Goal: Task Accomplishment & Management: Manage account settings

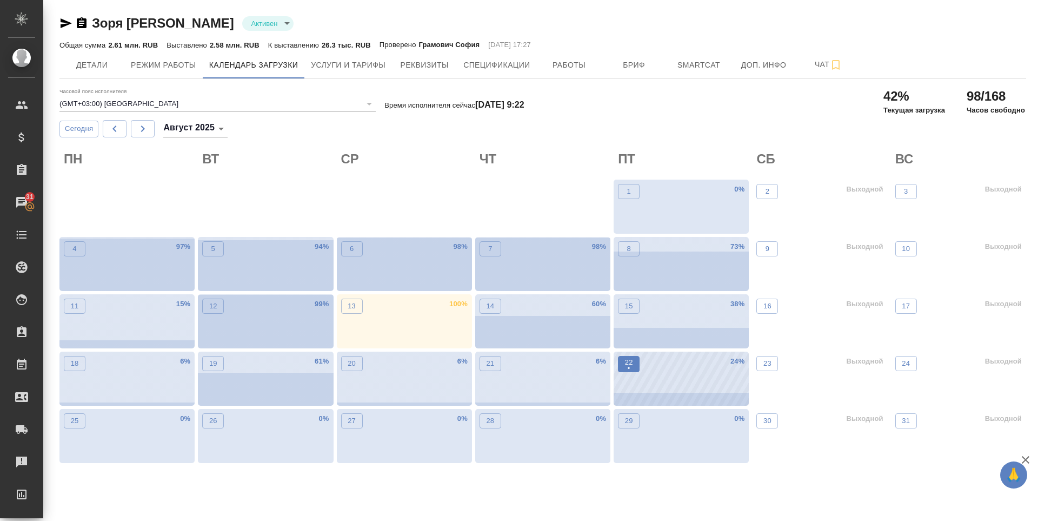
click at [632, 361] on p "22" at bounding box center [629, 362] width 8 height 11
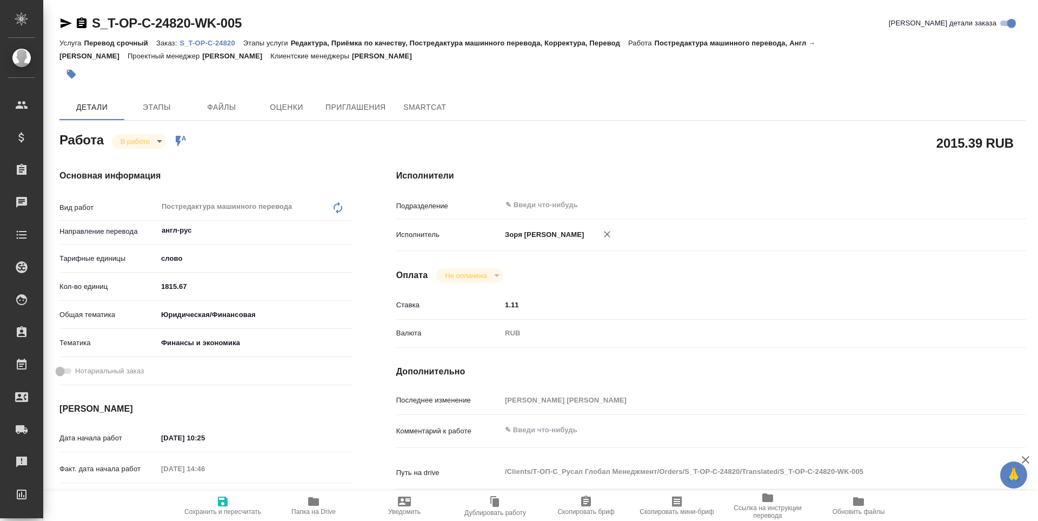
type textarea "x"
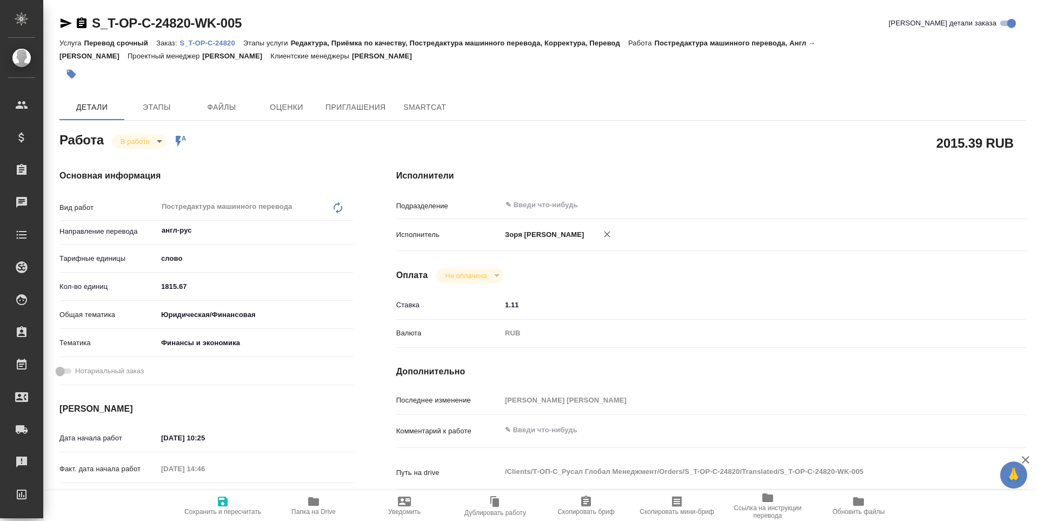
type textarea "x"
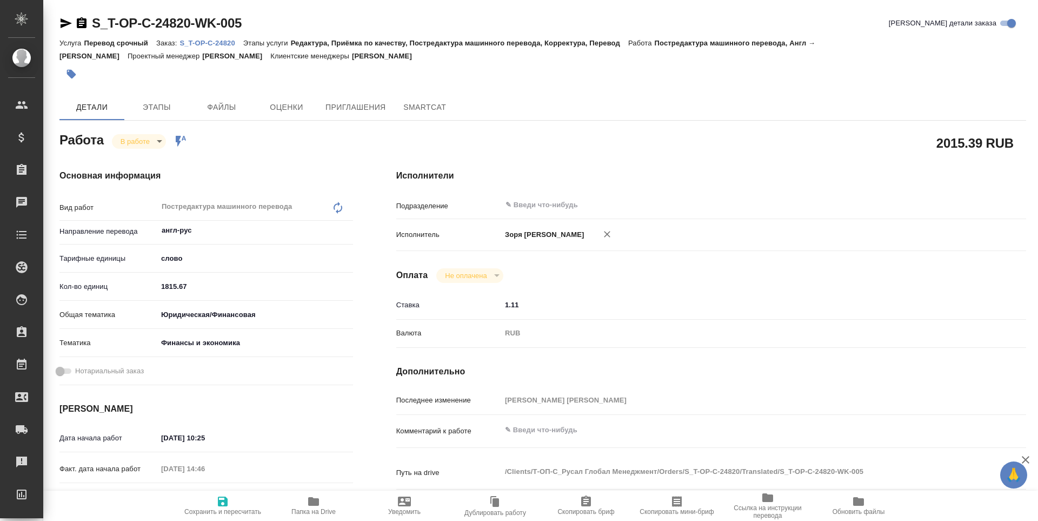
type textarea "x"
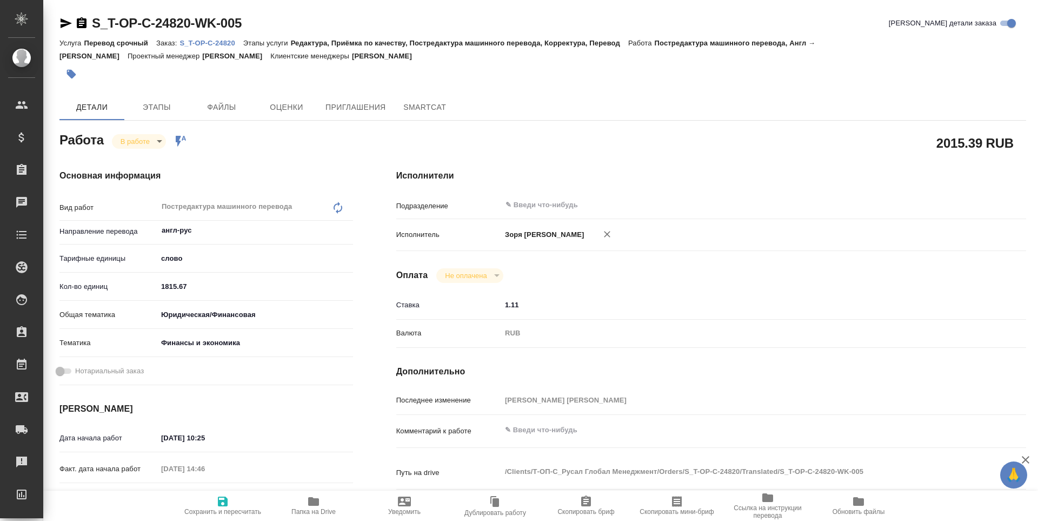
click at [65, 21] on icon "button" at bounding box center [66, 23] width 11 height 10
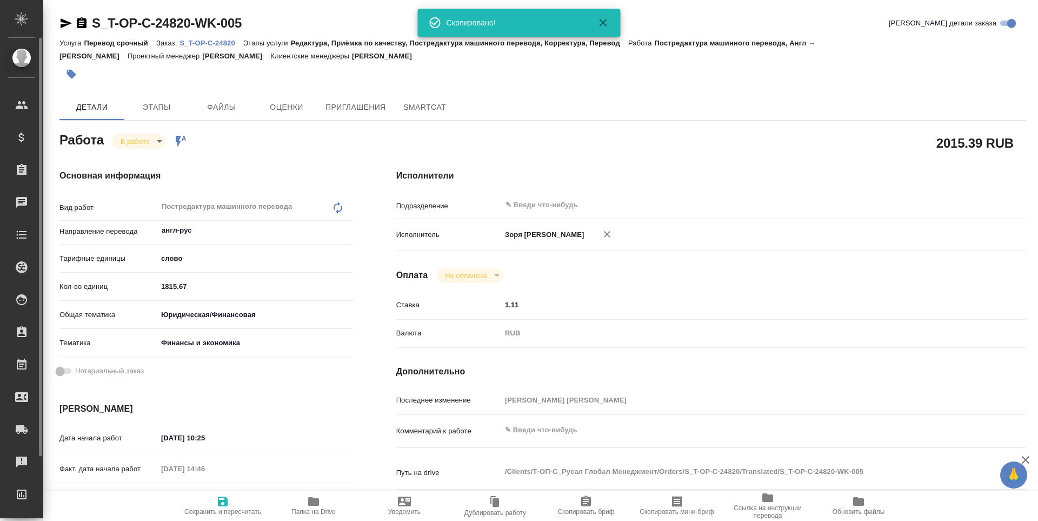
type textarea "x"
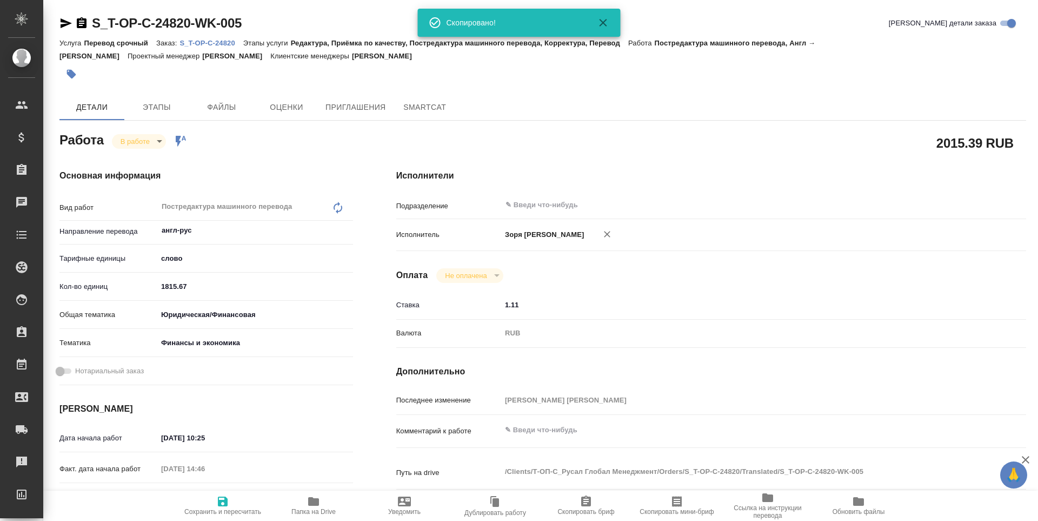
type textarea "x"
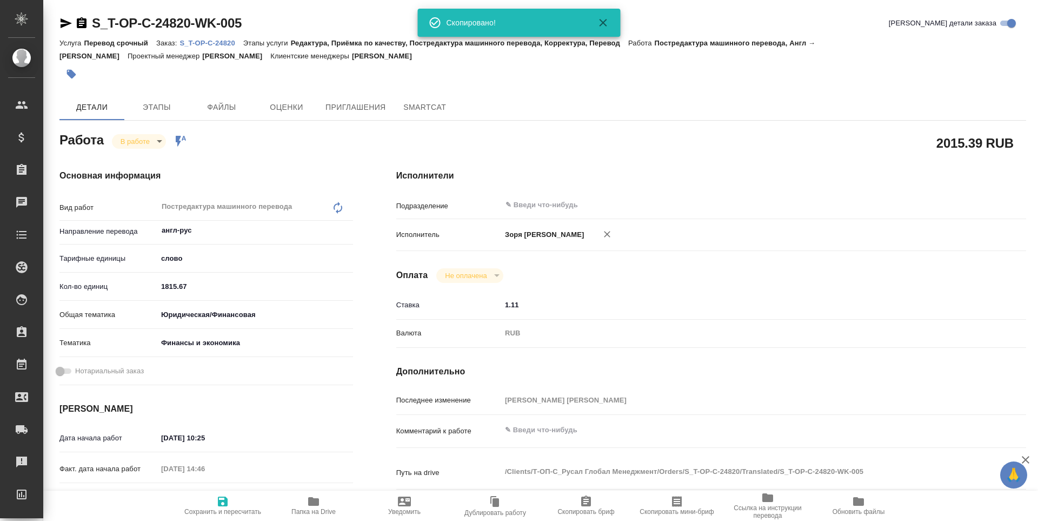
type textarea "x"
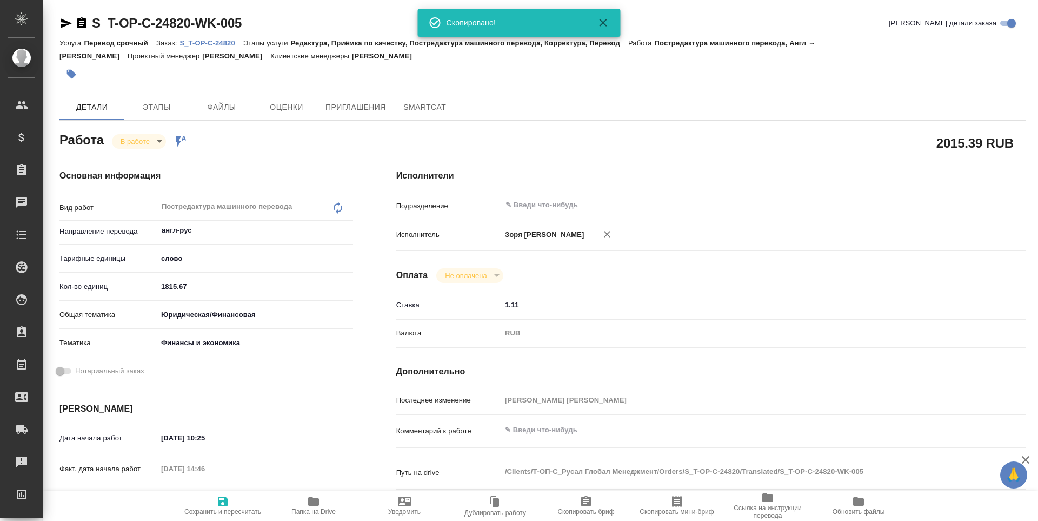
type textarea "x"
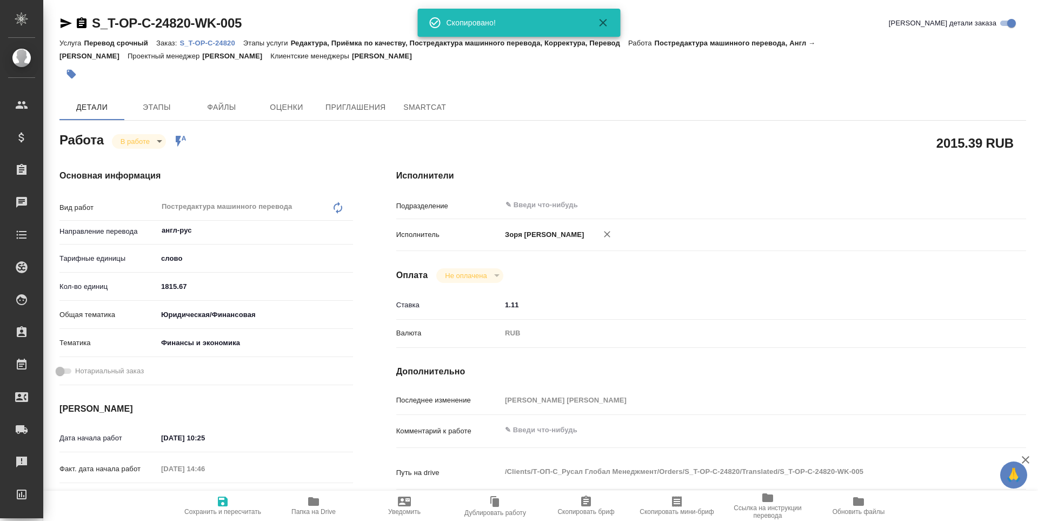
type textarea "x"
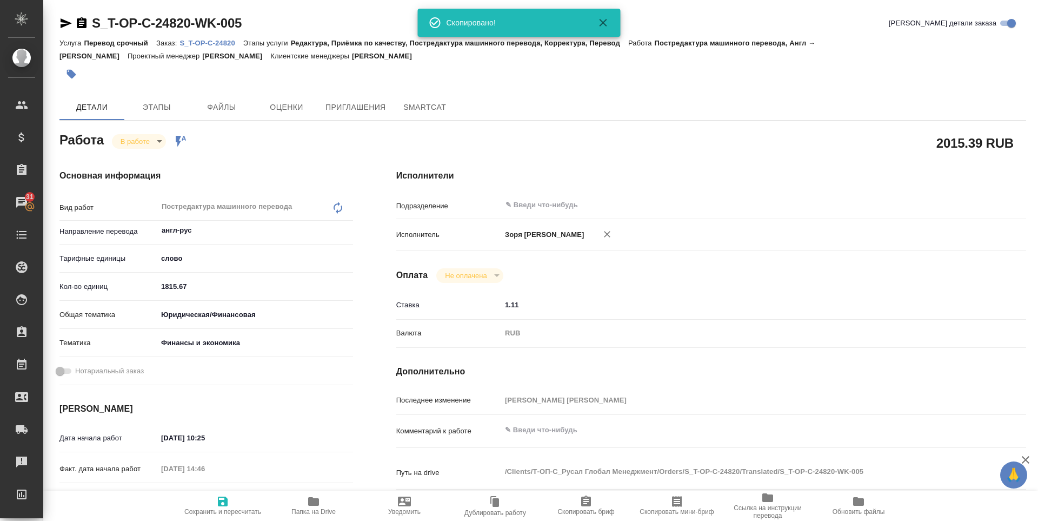
click at [317, 502] on icon "button" at bounding box center [313, 501] width 11 height 9
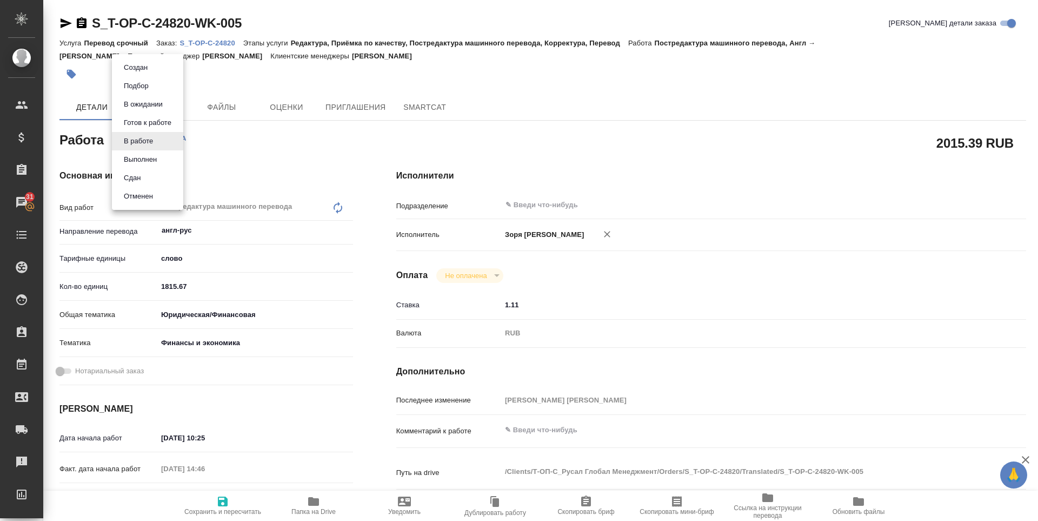
click at [148, 147] on body "🙏 .cls-1 fill:#fff; AWATERA Zoria Tatiana Клиенты Спецификации Заказы 31 Чаты T…" at bounding box center [519, 260] width 1038 height 521
click at [143, 154] on button "Выполнен" at bounding box center [140, 160] width 39 height 12
type textarea "x"
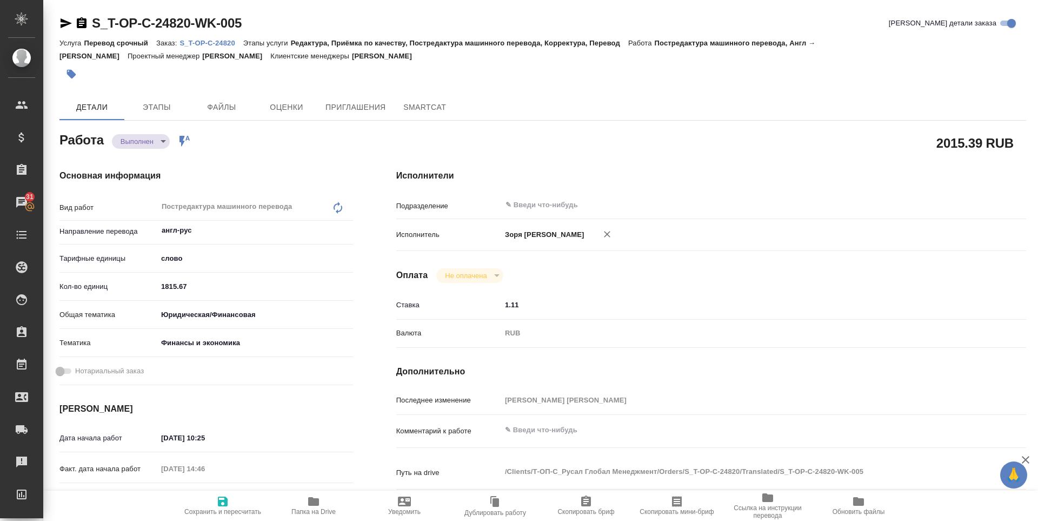
type textarea "x"
click at [67, 25] on icon "button" at bounding box center [65, 23] width 13 height 13
click at [177, 136] on body "🙏 .cls-1 fill:#fff; AWATERA [PERSON_NAME] Спецификации Заказы 31 Чаты Todo Прое…" at bounding box center [519, 260] width 1038 height 521
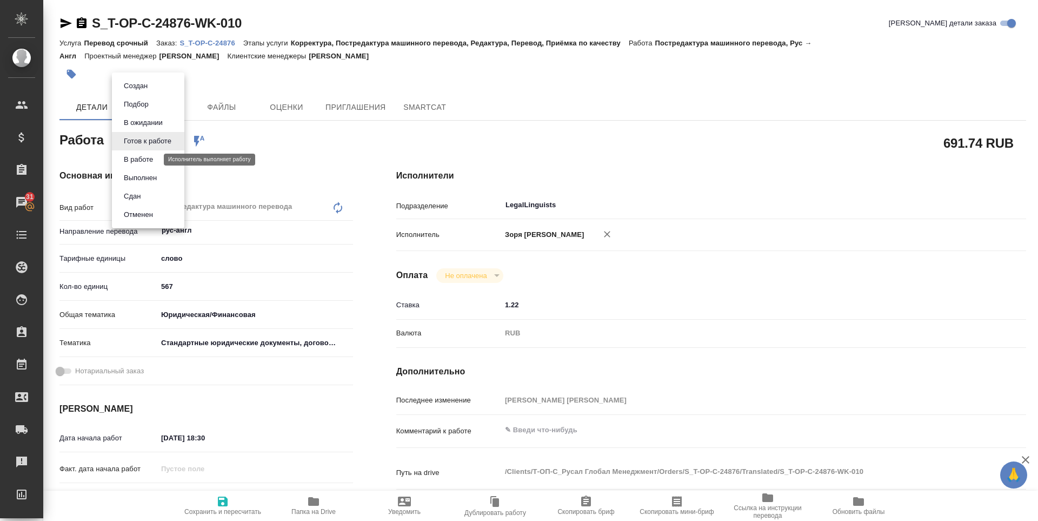
click at [148, 161] on button "В работе" at bounding box center [139, 160] width 36 height 12
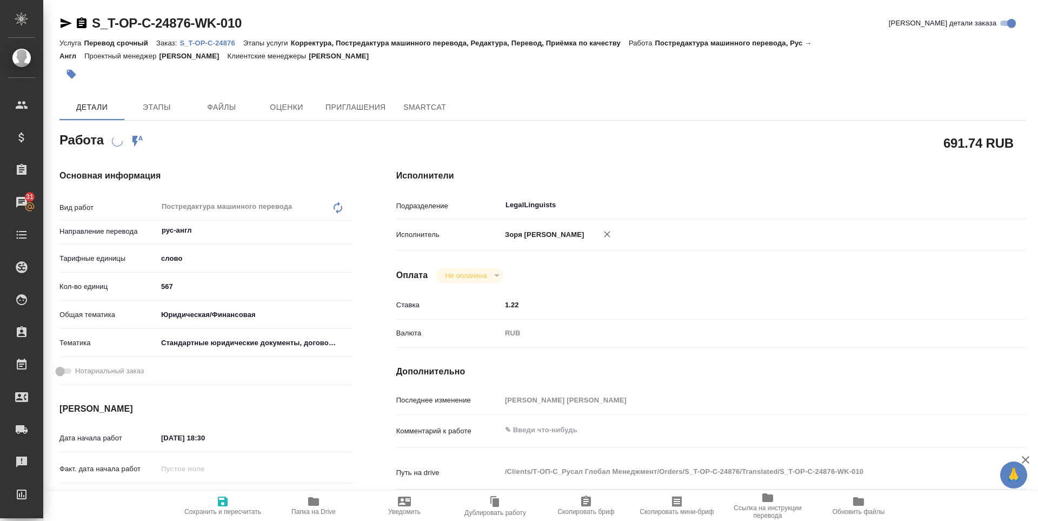
scroll to position [418, 0]
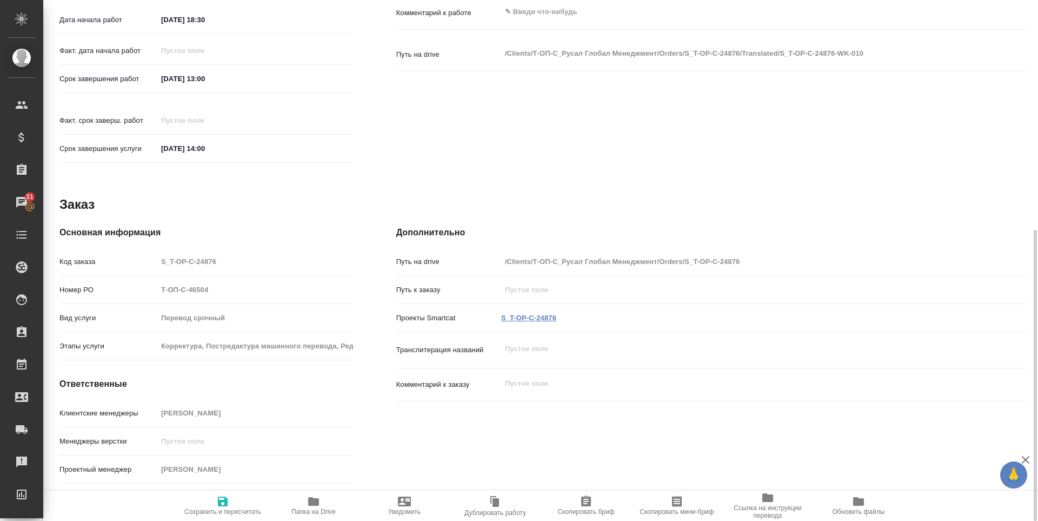
click at [528, 314] on link "S_T-OP-C-24876" at bounding box center [528, 318] width 55 height 8
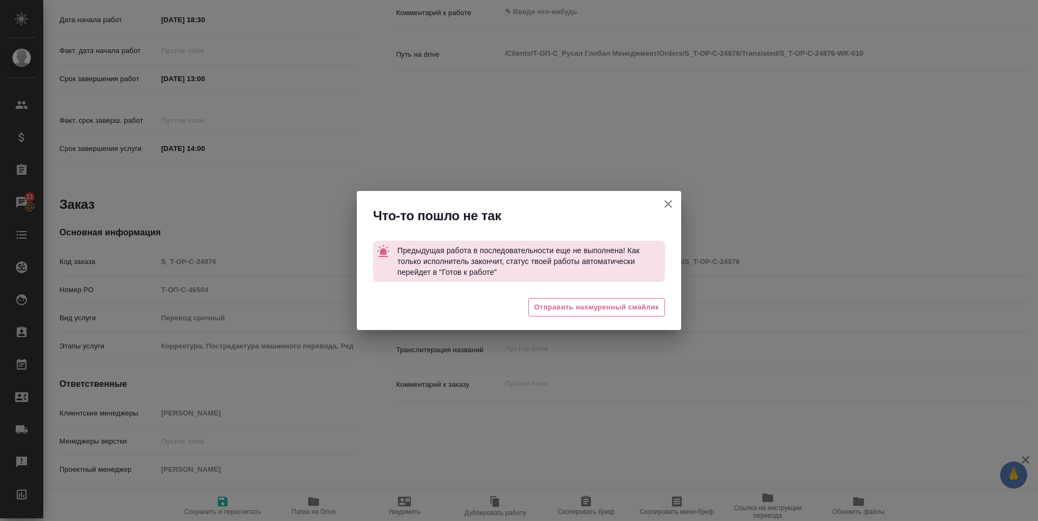
type textarea "x"
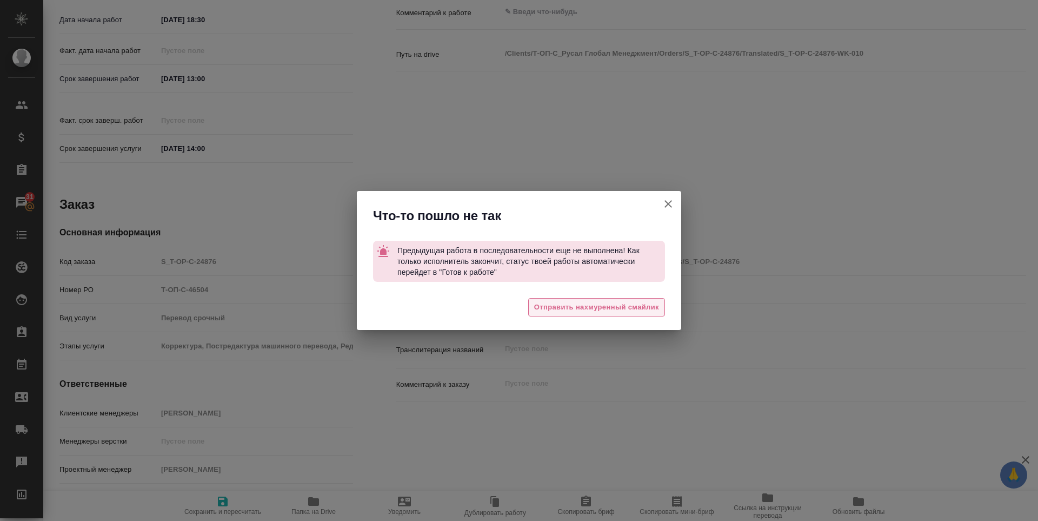
click at [575, 301] on span "Отправить нахмуренный смайлик" at bounding box center [596, 307] width 125 height 12
type textarea "x"
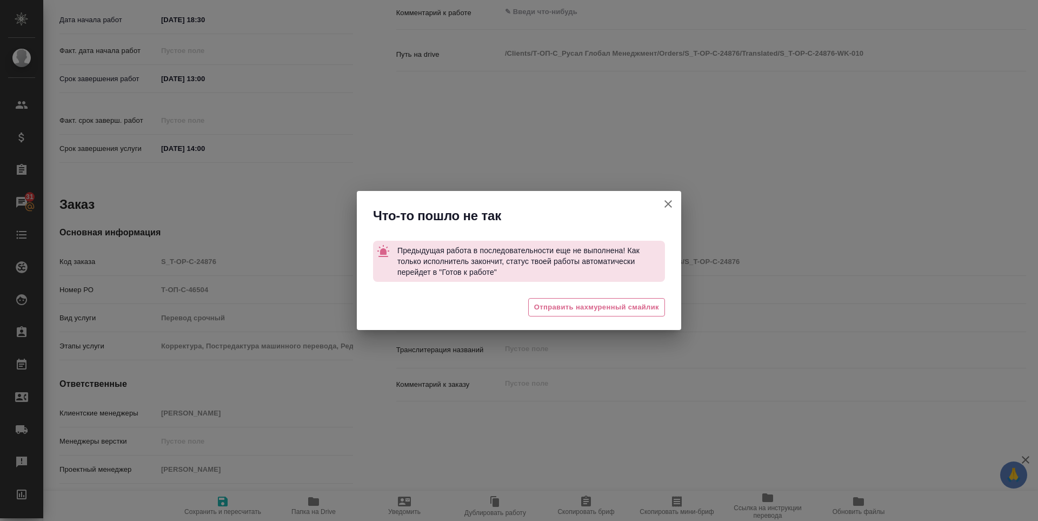
type textarea "x"
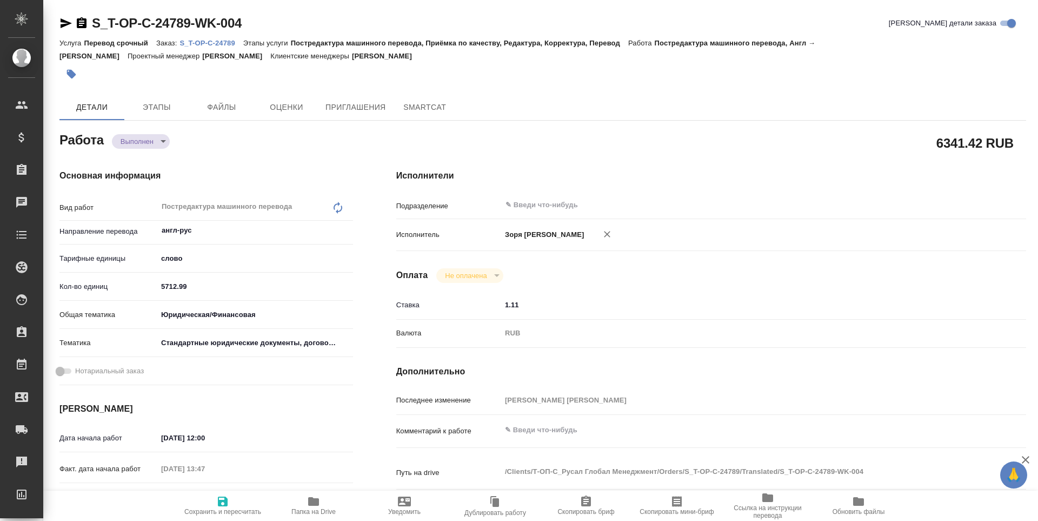
type textarea "x"
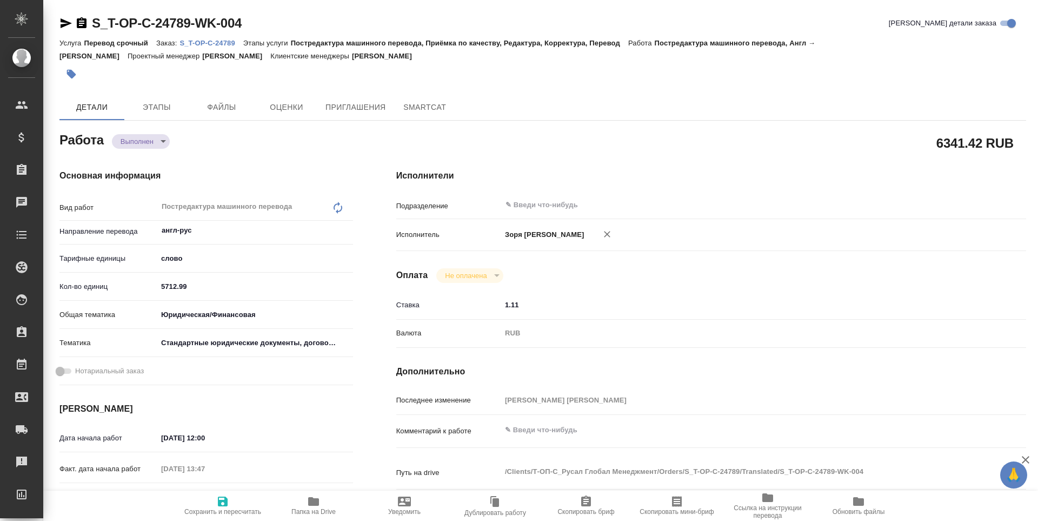
type textarea "x"
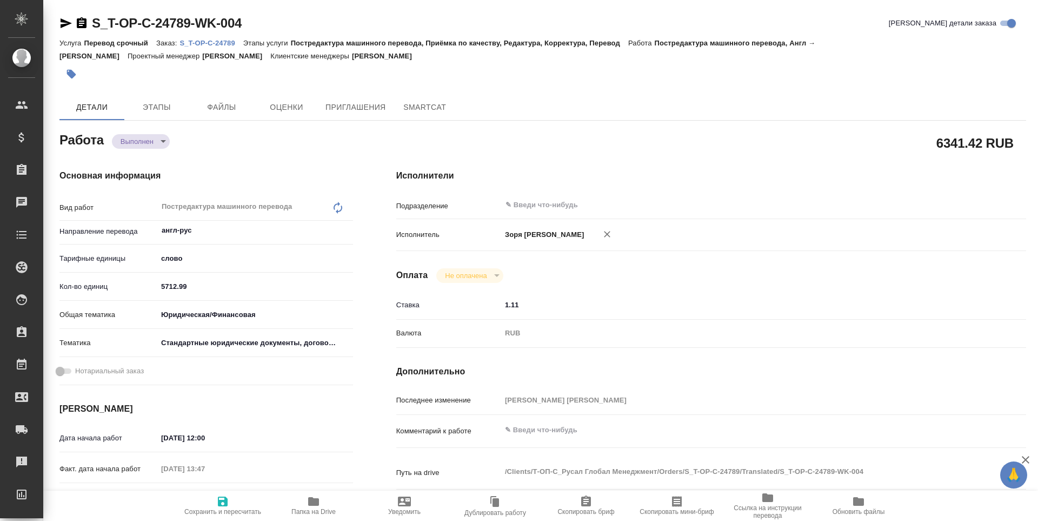
type textarea "x"
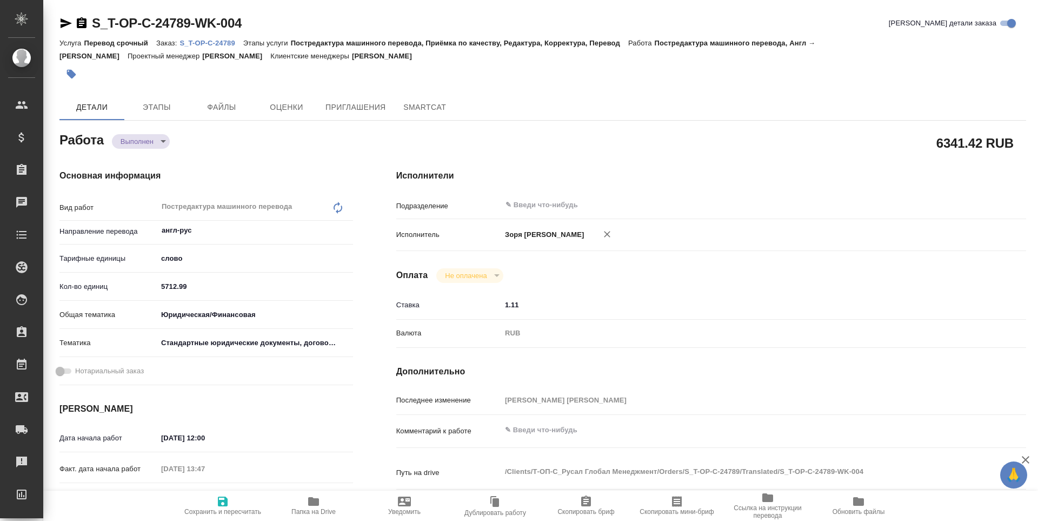
type textarea "x"
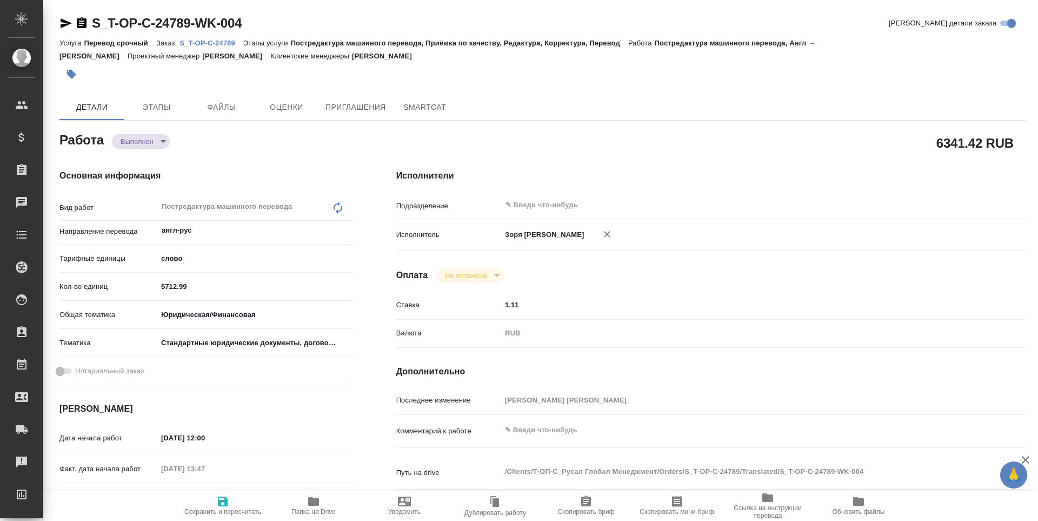
type textarea "x"
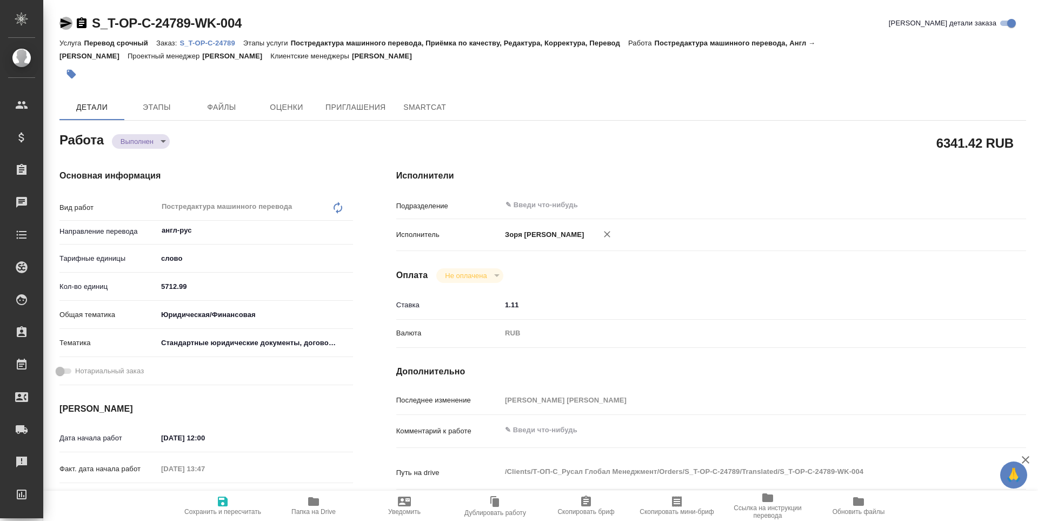
click at [62, 19] on icon "button" at bounding box center [66, 23] width 11 height 10
type textarea "x"
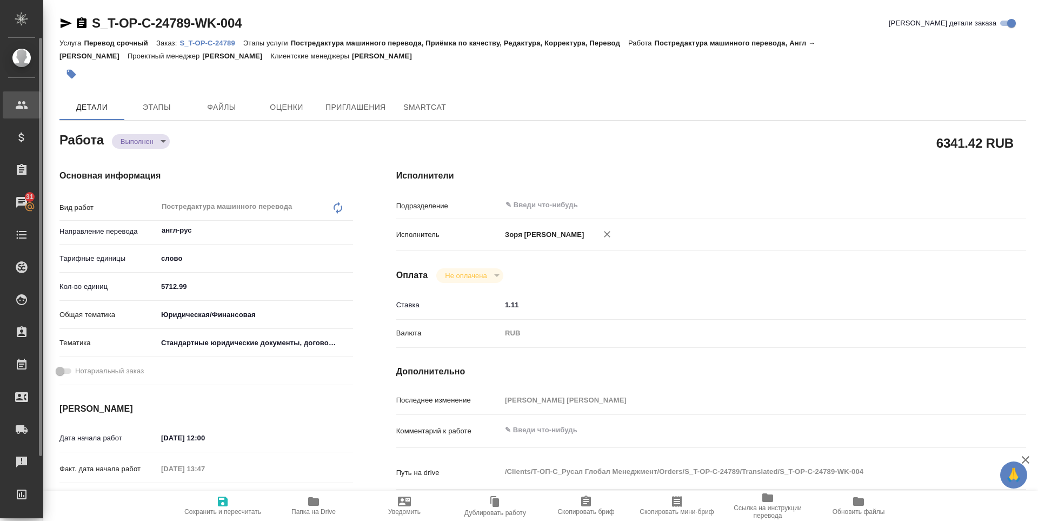
type textarea "x"
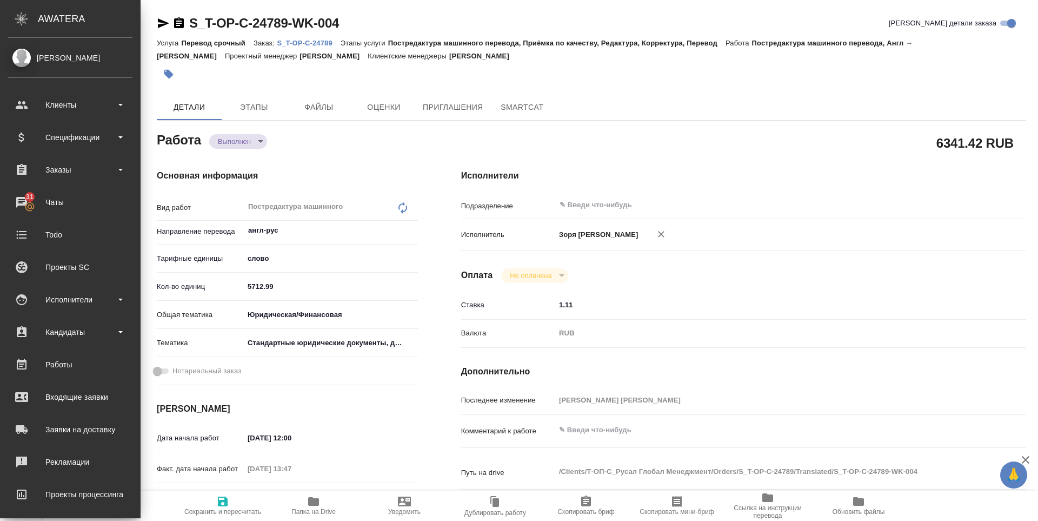
type textarea "x"
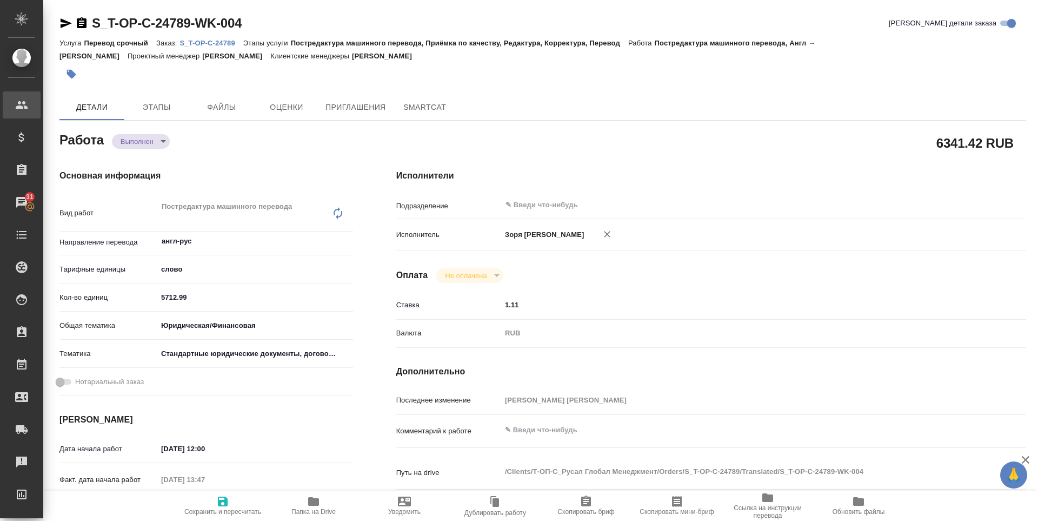
type textarea "x"
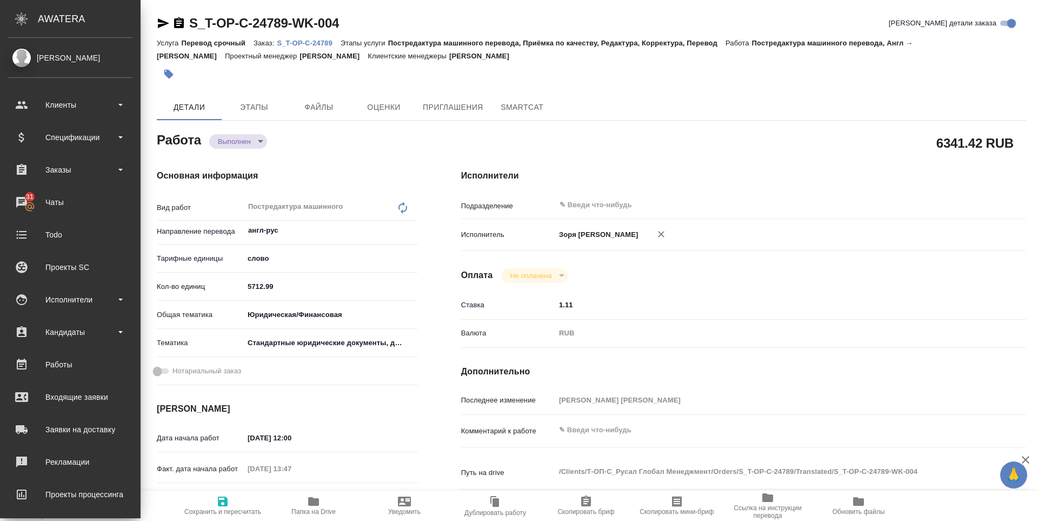
type textarea "x"
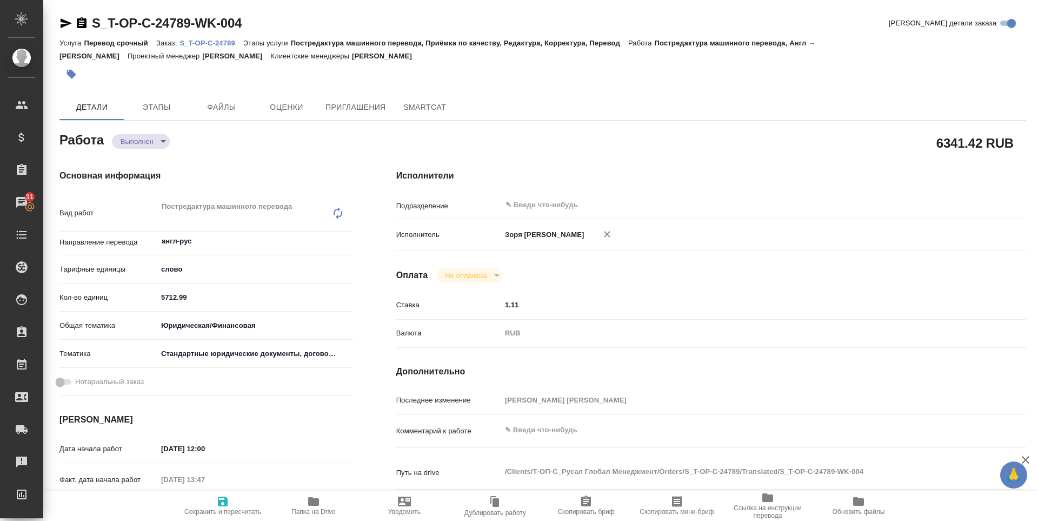
type textarea "x"
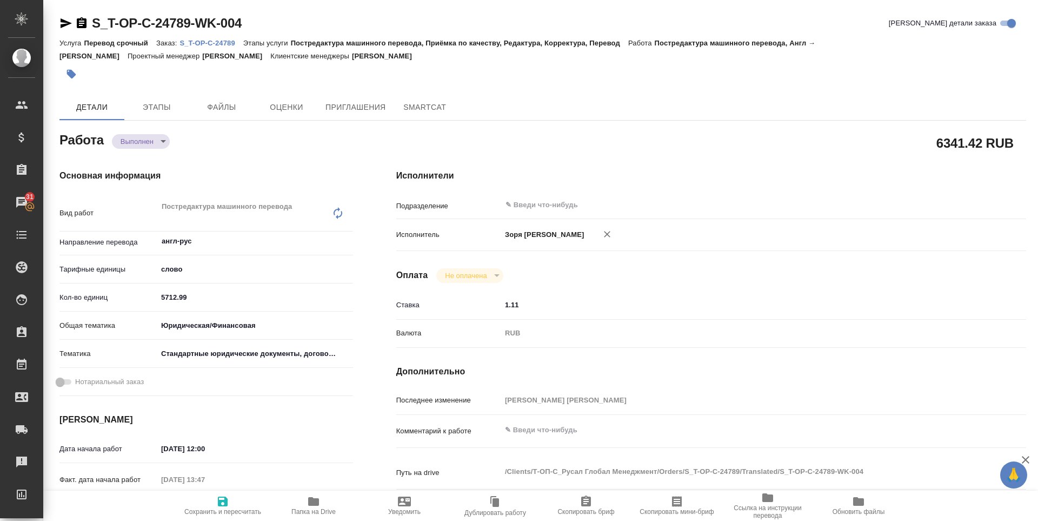
type textarea "x"
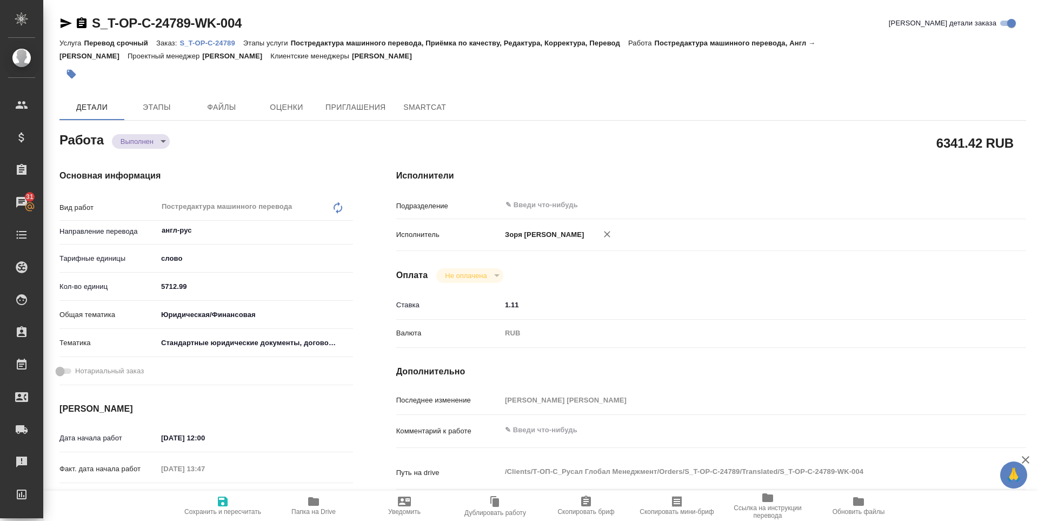
type textarea "x"
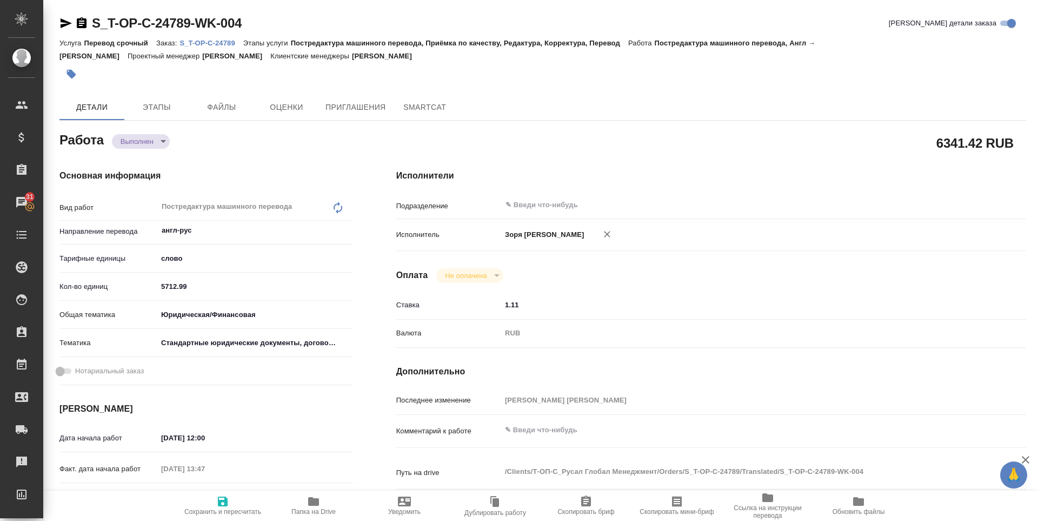
type textarea "x"
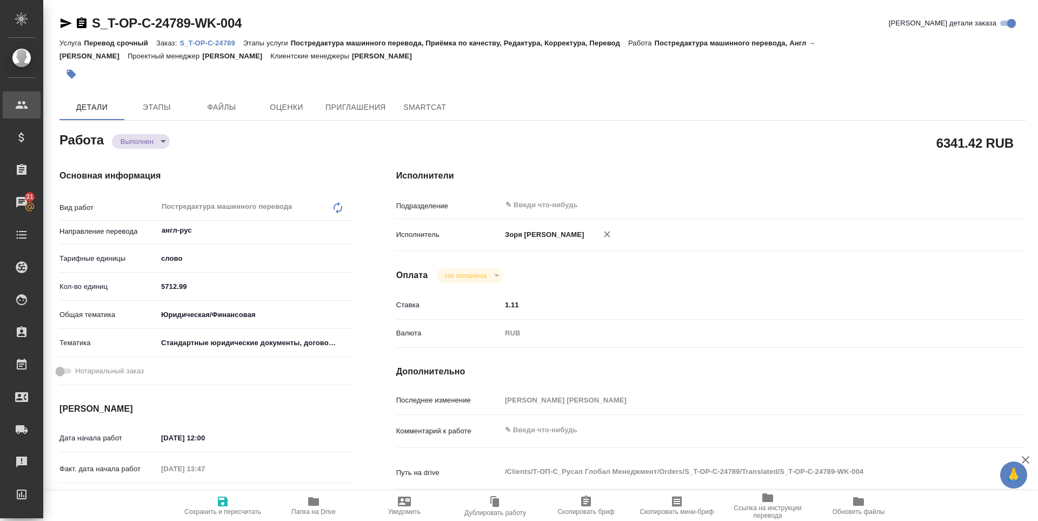
type textarea "x"
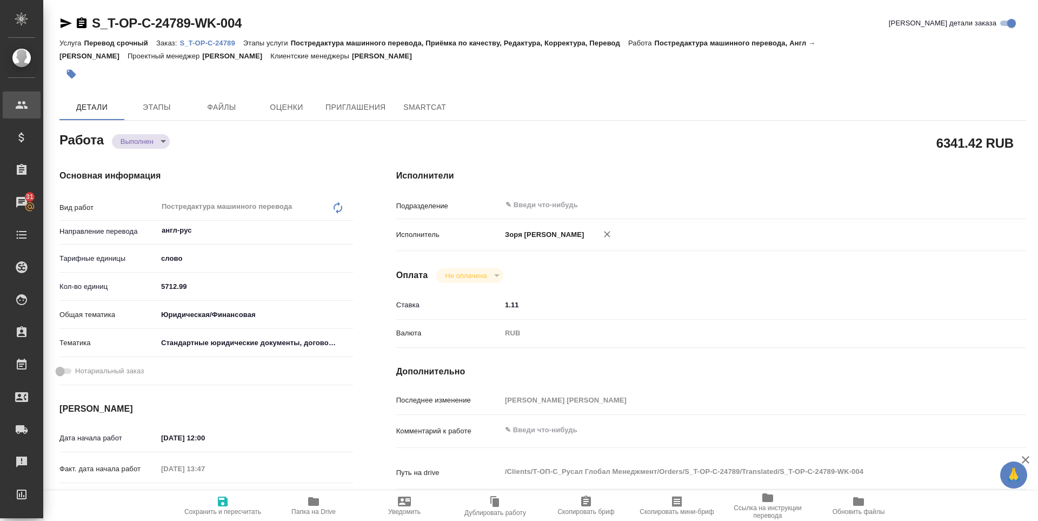
type textarea "x"
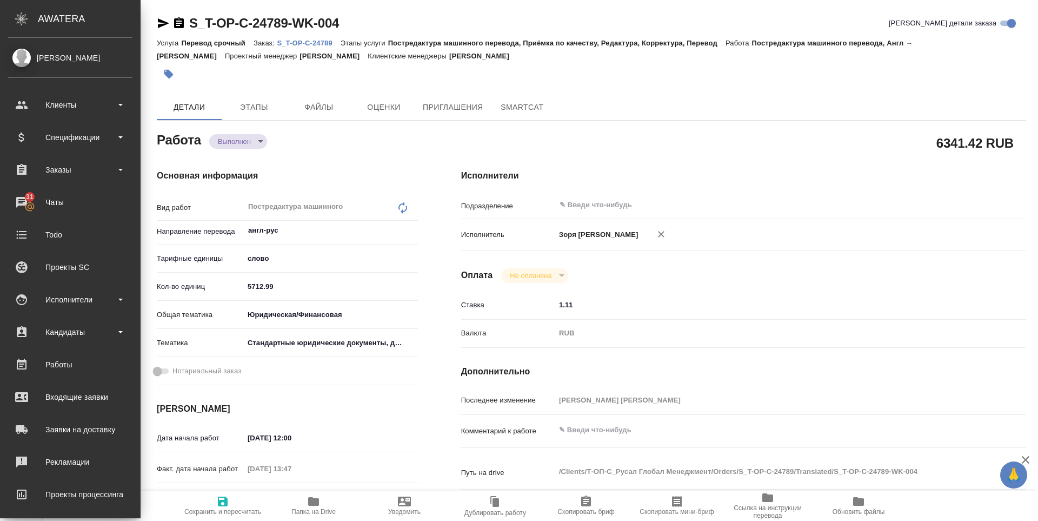
type textarea "x"
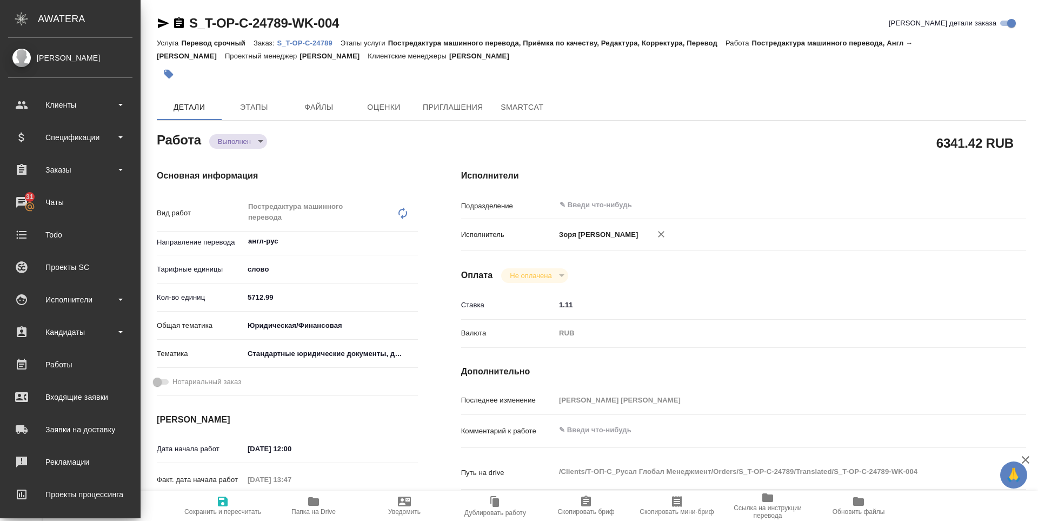
type textarea "x"
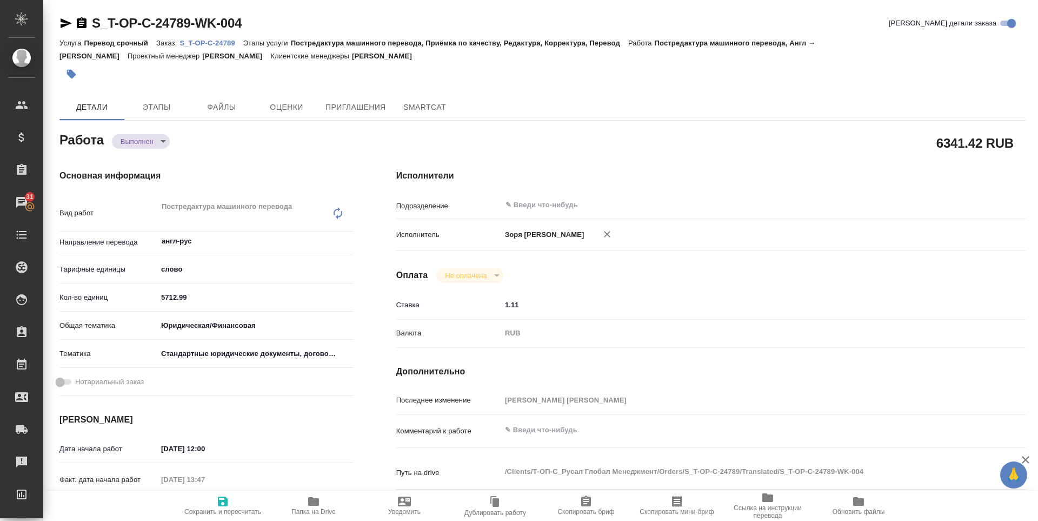
drag, startPoint x: 62, startPoint y: 19, endPoint x: 0, endPoint y: 49, distance: 68.9
click at [62, 19] on icon "button" at bounding box center [66, 23] width 11 height 10
type textarea "x"
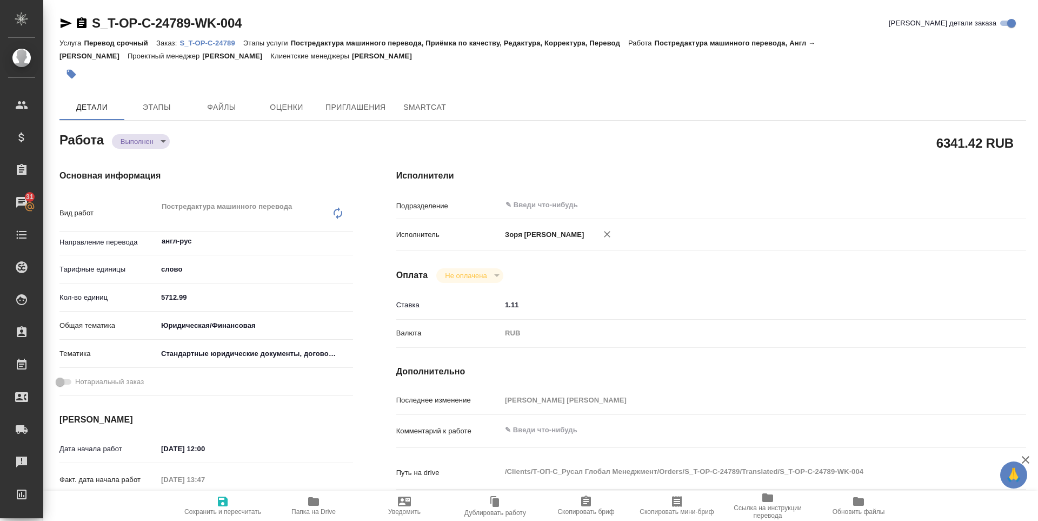
type textarea "x"
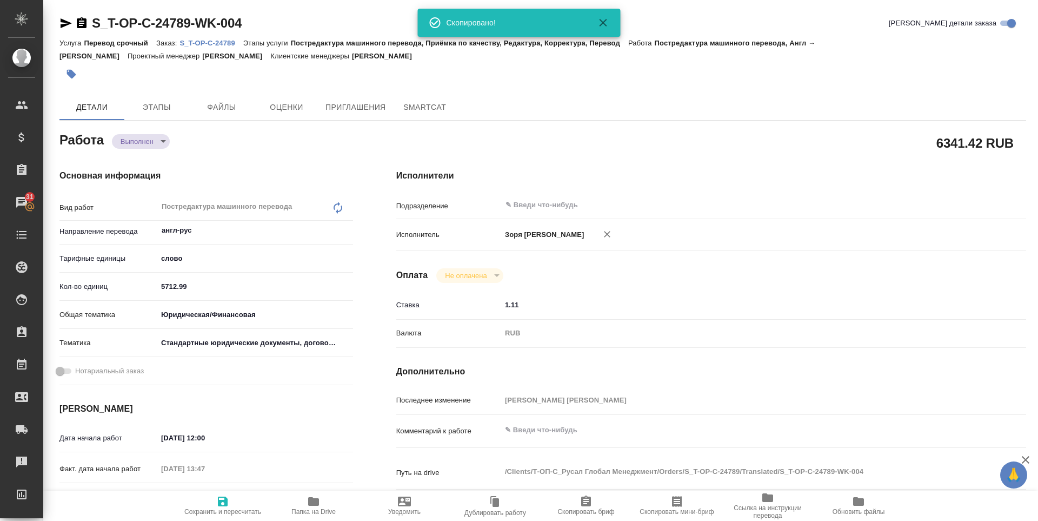
type textarea "x"
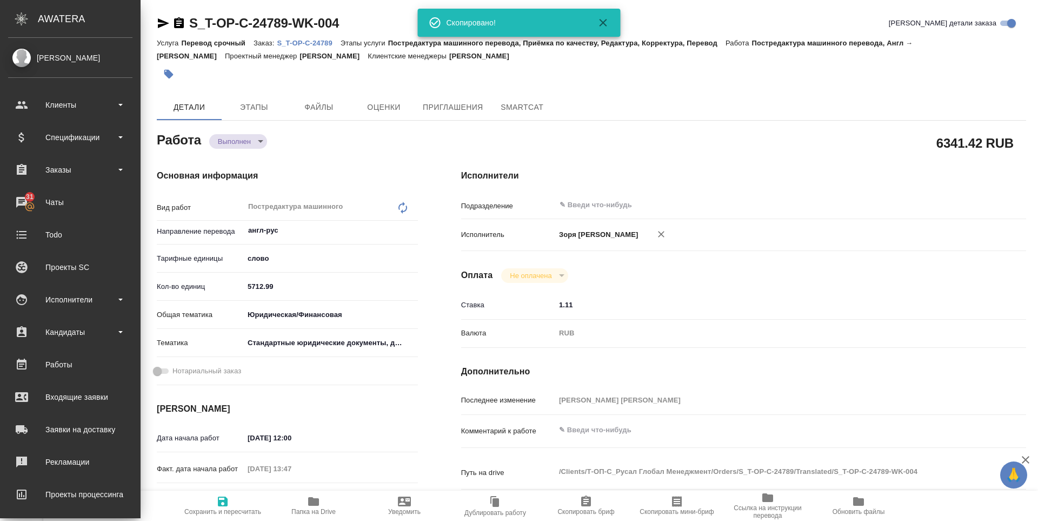
type textarea "x"
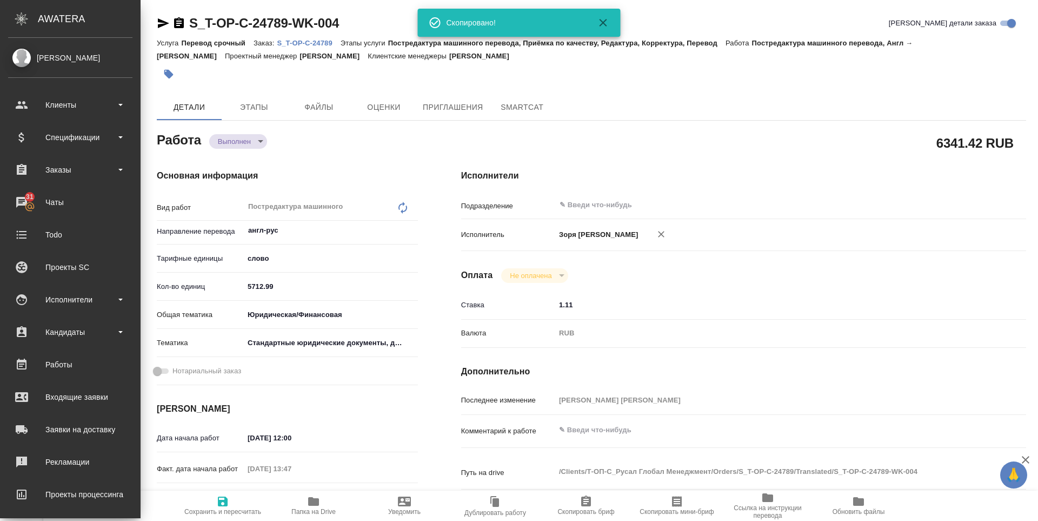
type textarea "x"
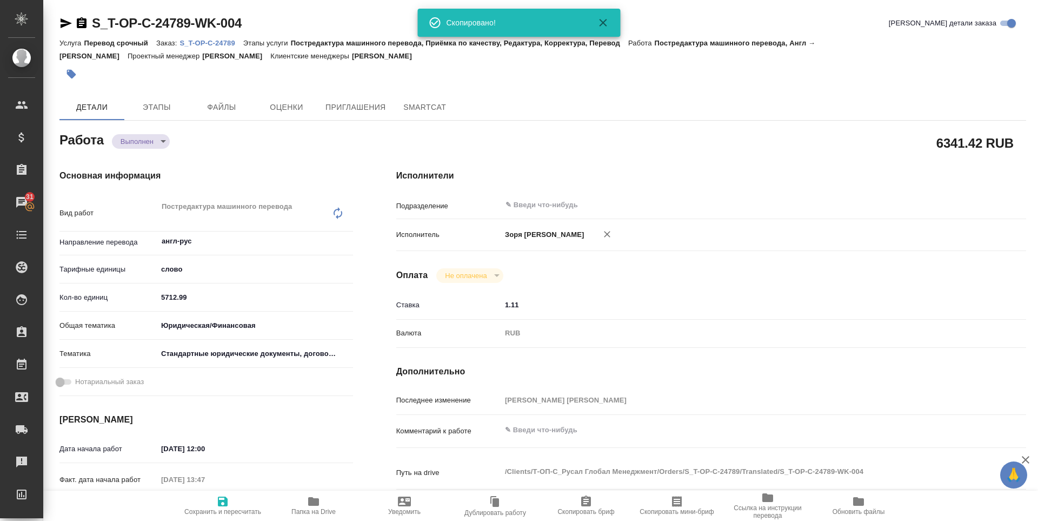
click at [320, 508] on span "Папка на Drive" at bounding box center [313, 512] width 44 height 8
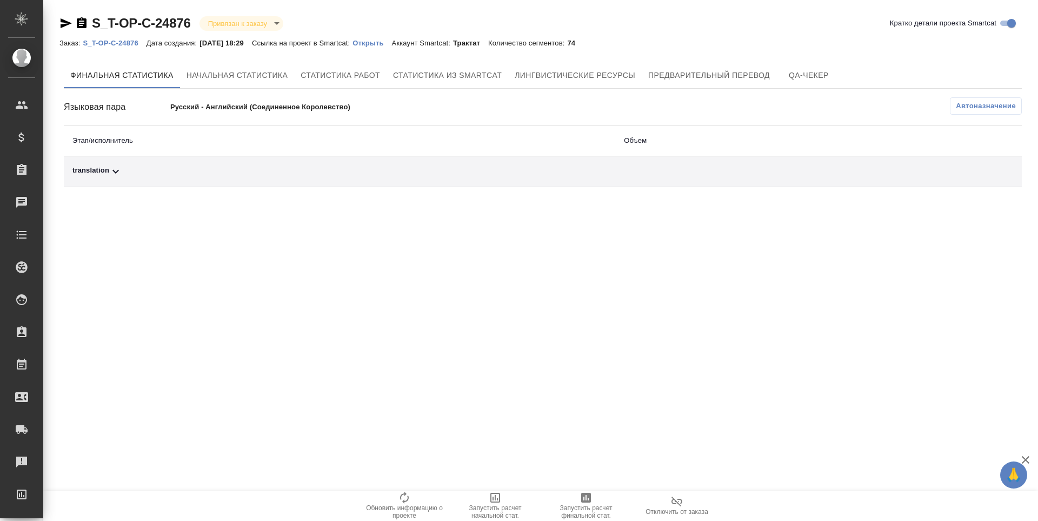
click at [580, 500] on icon "button" at bounding box center [586, 497] width 13 height 13
